Goal: Task Accomplishment & Management: Use online tool/utility

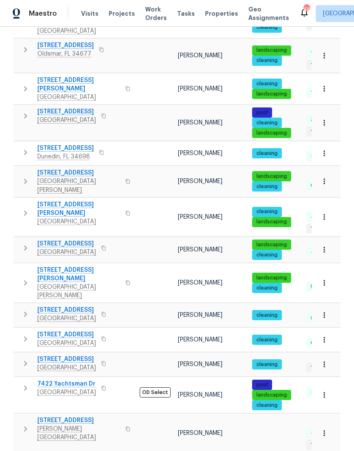
scroll to position [408, 0]
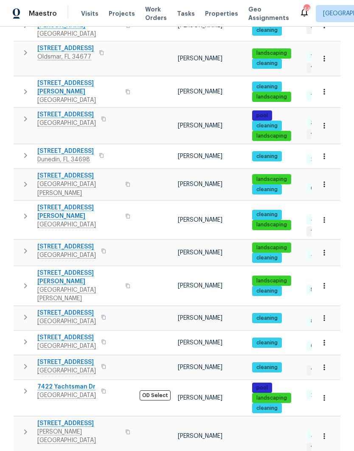
click at [27, 248] on icon "button" at bounding box center [25, 250] width 3 height 5
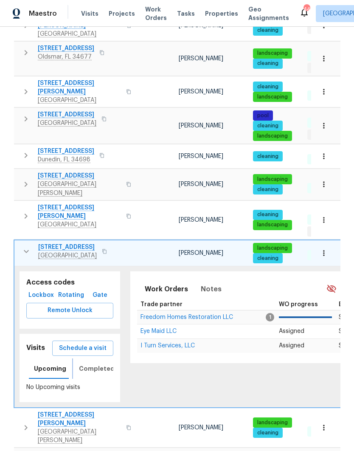
click at [85, 363] on span "Completed" at bounding box center [97, 368] width 36 height 11
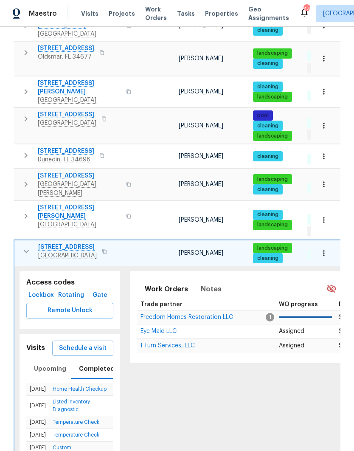
click at [76, 343] on span "Schedule a visit" at bounding box center [83, 348] width 48 height 11
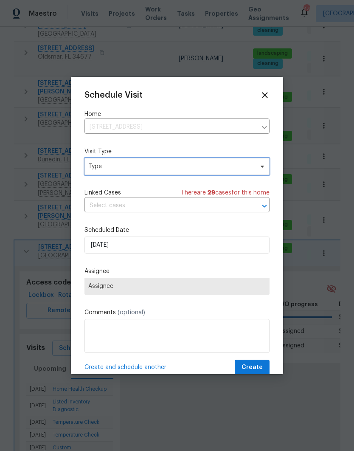
click at [100, 168] on span "Type" at bounding box center [170, 166] width 165 height 8
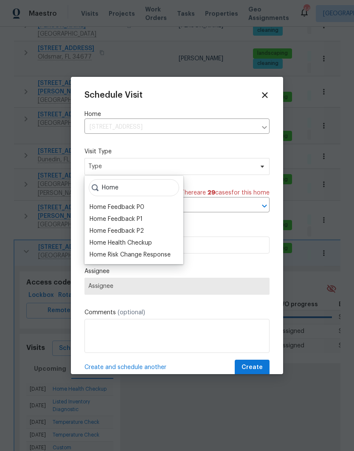
type input "Home"
click at [104, 241] on div "Home Health Checkup" at bounding box center [121, 243] width 62 height 8
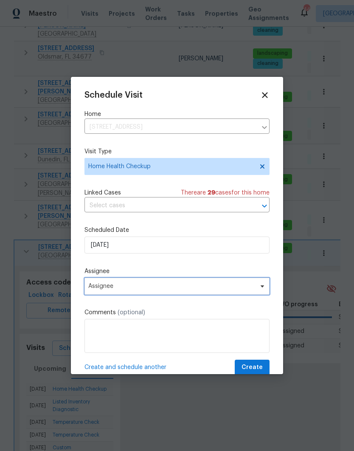
click at [98, 286] on span "Assignee" at bounding box center [171, 286] width 166 height 7
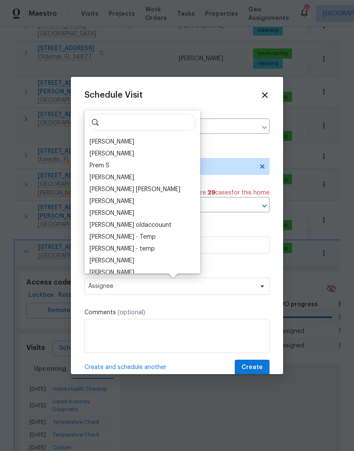
click at [95, 139] on div "[PERSON_NAME]" at bounding box center [112, 142] width 45 height 8
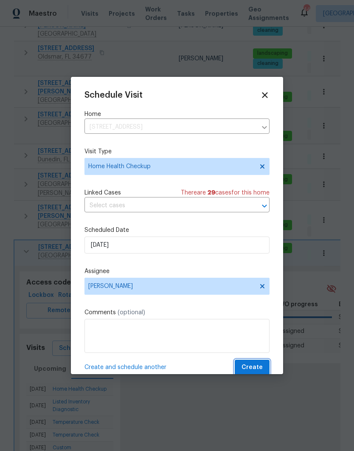
click at [256, 371] on span "Create" at bounding box center [252, 367] width 21 height 11
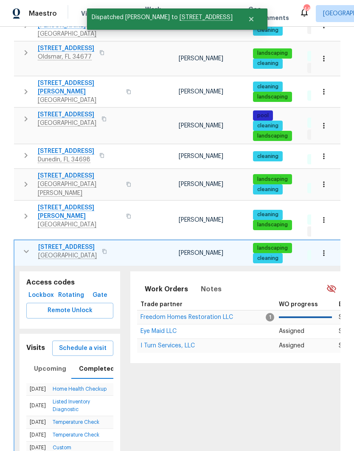
click at [110, 245] on button "button" at bounding box center [104, 251] width 10 height 12
click at [107, 249] on icon "button" at bounding box center [104, 251] width 5 height 5
